Goal: Find specific page/section: Find specific page/section

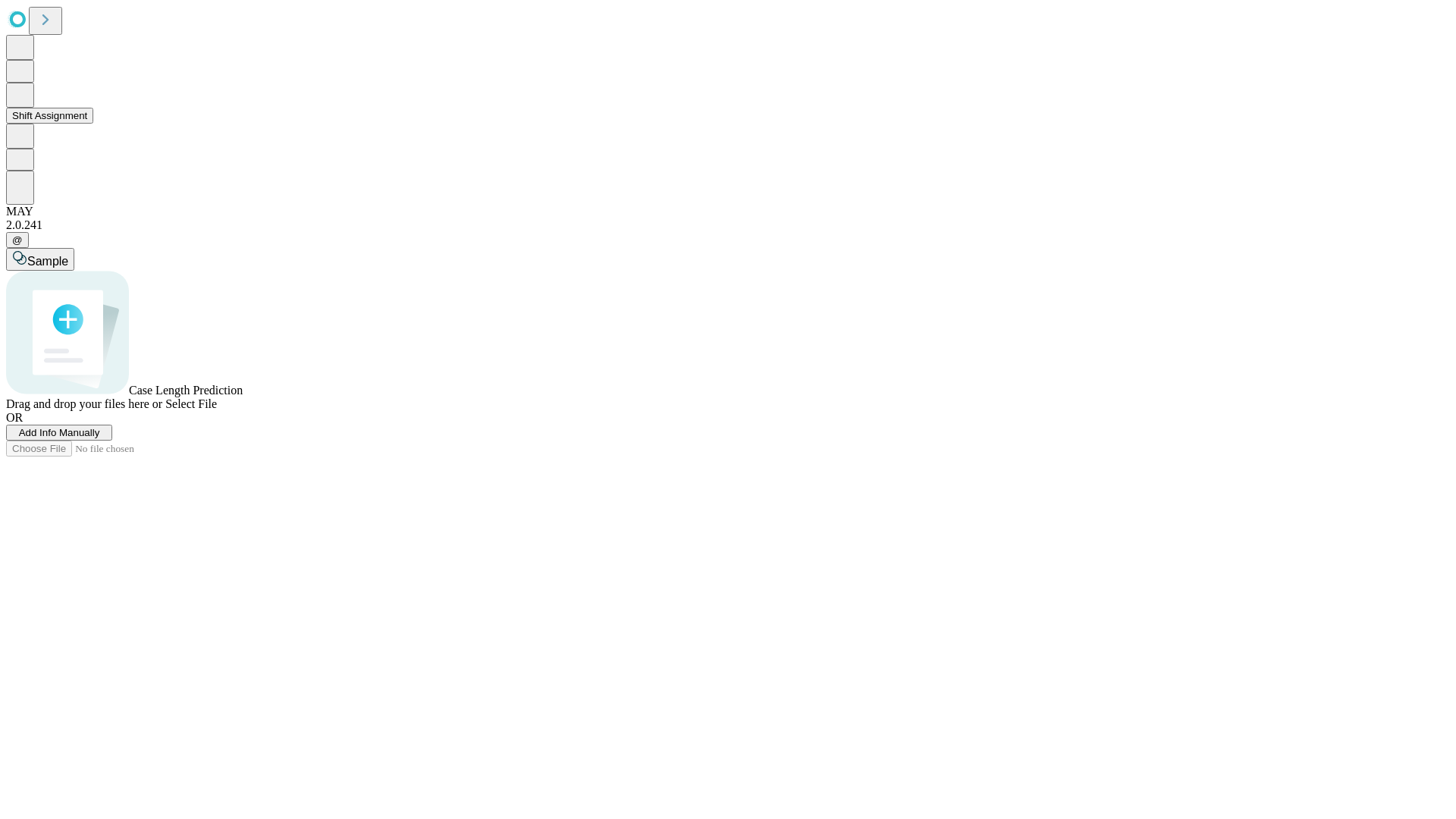
click at [93, 123] on button "Shift Assignment" at bounding box center [49, 116] width 87 height 16
